Goal: Check status: Check status

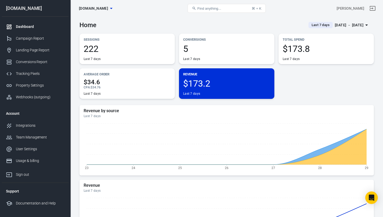
click at [357, 26] on div "[DATE] － [DATE]" at bounding box center [348, 25] width 29 height 7
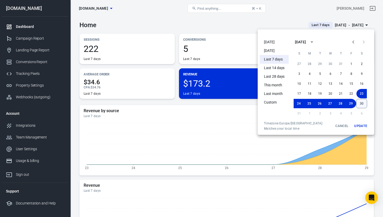
click at [362, 105] on button "30" at bounding box center [361, 103] width 11 height 9
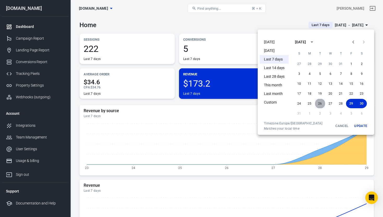
click at [319, 102] on button "26" at bounding box center [319, 103] width 10 height 9
click at [362, 126] on button "Update" at bounding box center [360, 125] width 17 height 9
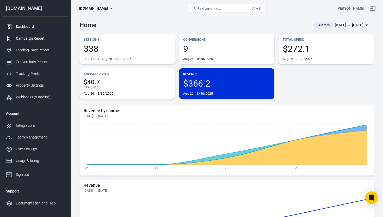
click at [42, 39] on div "Campaign Report" at bounding box center [40, 38] width 48 height 5
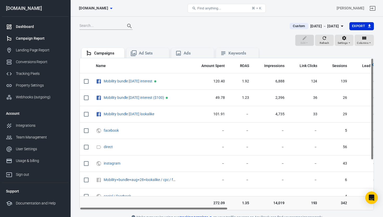
click at [23, 27] on div "Dashboard" at bounding box center [40, 26] width 48 height 5
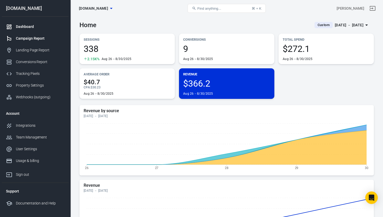
click at [28, 40] on div "Campaign Report" at bounding box center [40, 38] width 48 height 5
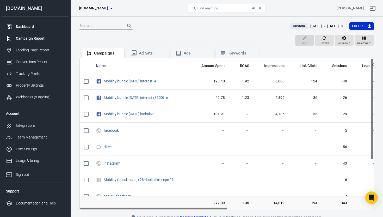
click at [27, 27] on div "Dashboard" at bounding box center [40, 26] width 48 height 5
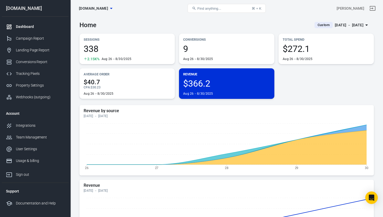
click at [359, 25] on div "[DATE] － [DATE]" at bounding box center [348, 25] width 29 height 7
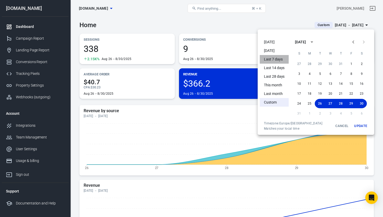
click at [280, 57] on li "Last 7 days" at bounding box center [274, 59] width 29 height 9
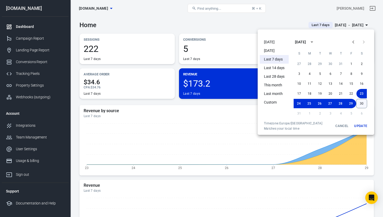
click at [363, 103] on button "30" at bounding box center [361, 103] width 11 height 9
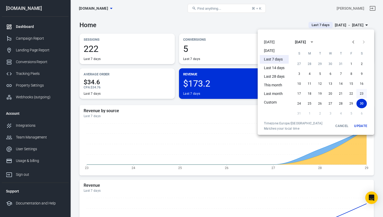
click at [362, 94] on button "23" at bounding box center [361, 93] width 10 height 9
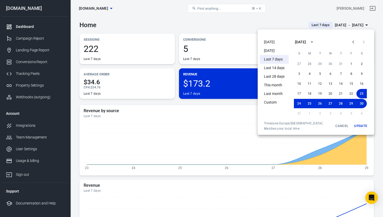
click at [362, 125] on button "Update" at bounding box center [360, 125] width 17 height 9
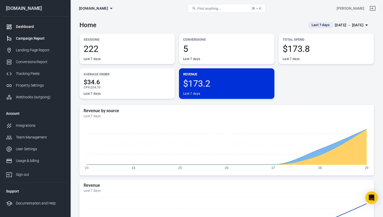
click at [40, 39] on div "Campaign Report" at bounding box center [40, 38] width 48 height 5
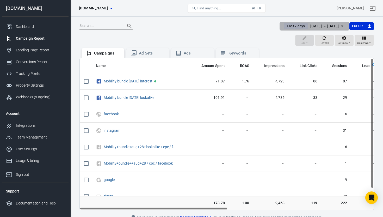
click at [341, 26] on icon "button" at bounding box center [341, 26] width 3 height 1
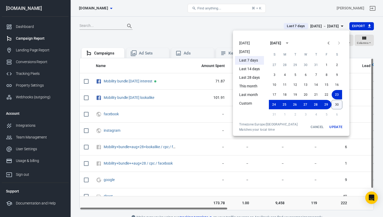
click at [337, 104] on button "30" at bounding box center [336, 104] width 11 height 9
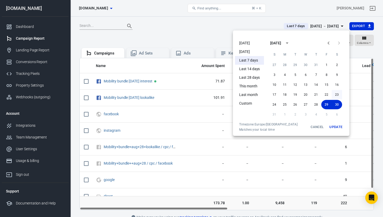
click at [337, 94] on button "23" at bounding box center [336, 94] width 10 height 9
click at [335, 127] on button "Update" at bounding box center [335, 126] width 17 height 9
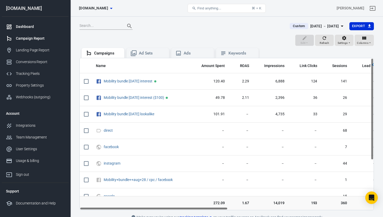
click at [27, 26] on div "Dashboard" at bounding box center [40, 26] width 48 height 5
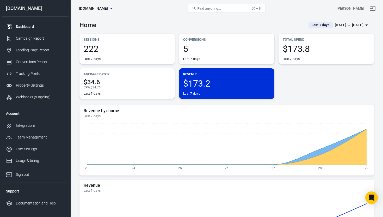
click at [366, 24] on icon "button" at bounding box center [366, 25] width 6 height 6
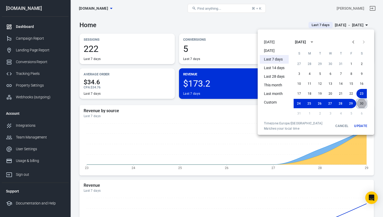
click at [362, 104] on button "30" at bounding box center [361, 103] width 11 height 9
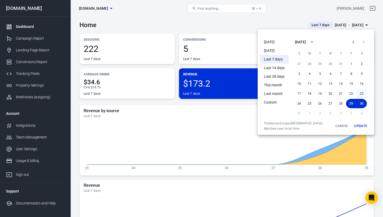
click at [362, 92] on button "23" at bounding box center [361, 93] width 10 height 9
click at [360, 125] on button "Update" at bounding box center [360, 125] width 17 height 9
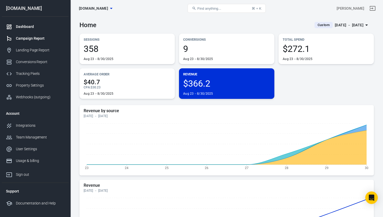
click at [26, 39] on div "Campaign Report" at bounding box center [40, 38] width 48 height 5
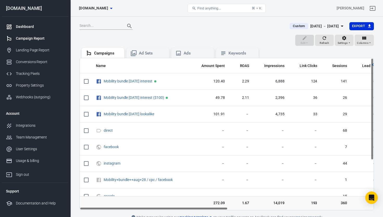
click at [31, 25] on div "Dashboard" at bounding box center [40, 26] width 48 height 5
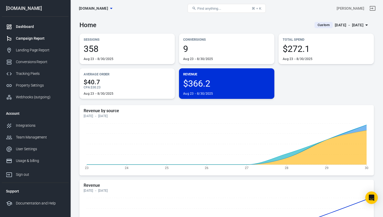
click at [30, 39] on div "Campaign Report" at bounding box center [40, 38] width 48 height 5
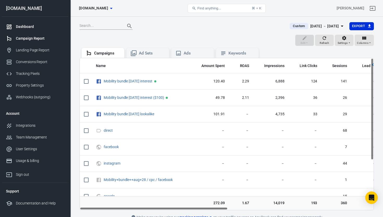
click at [22, 27] on div "Dashboard" at bounding box center [40, 26] width 48 height 5
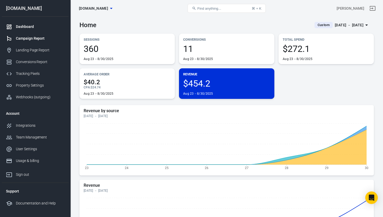
click at [34, 38] on div "Campaign Report" at bounding box center [40, 38] width 48 height 5
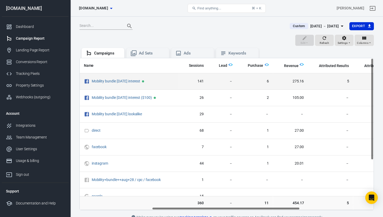
scroll to position [0, 144]
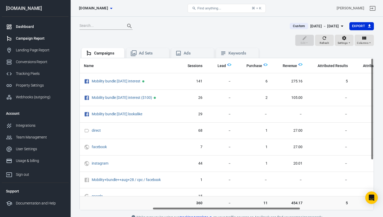
click at [28, 26] on div "Dashboard" at bounding box center [40, 26] width 48 height 5
